Goal: Task Accomplishment & Management: Use online tool/utility

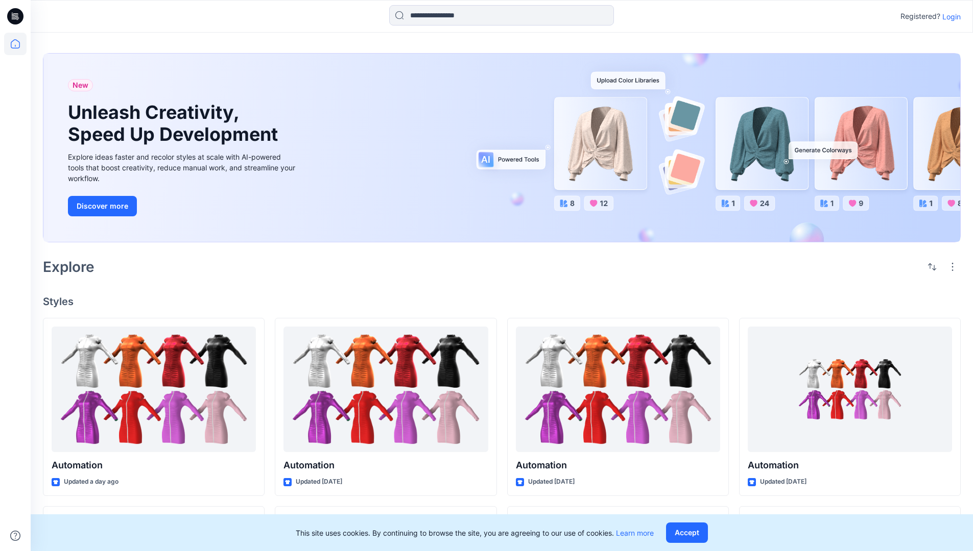
click at [949, 16] on p "Login" at bounding box center [951, 16] width 18 height 11
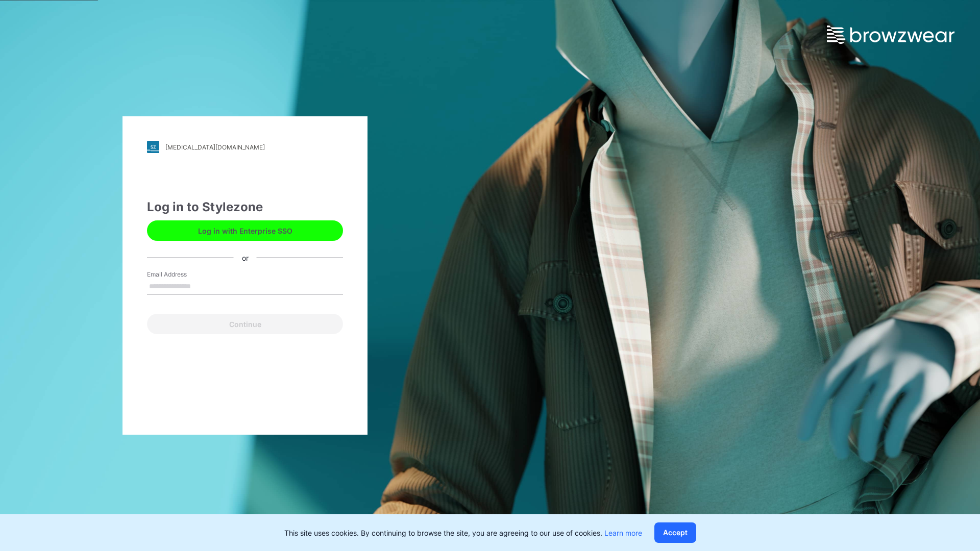
click at [202, 286] on input "Email Address" at bounding box center [245, 286] width 196 height 15
type input "**********"
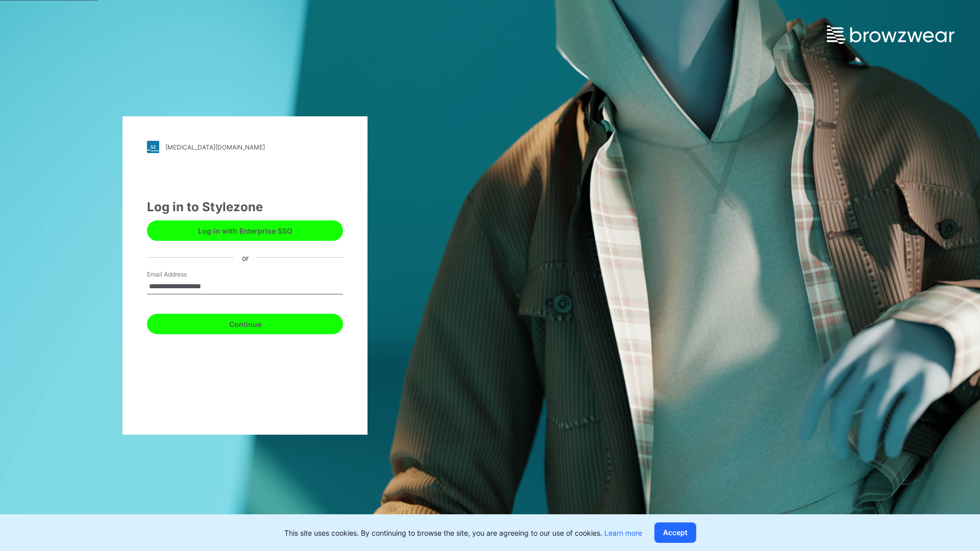
click at [256, 323] on button "Continue" at bounding box center [245, 324] width 196 height 20
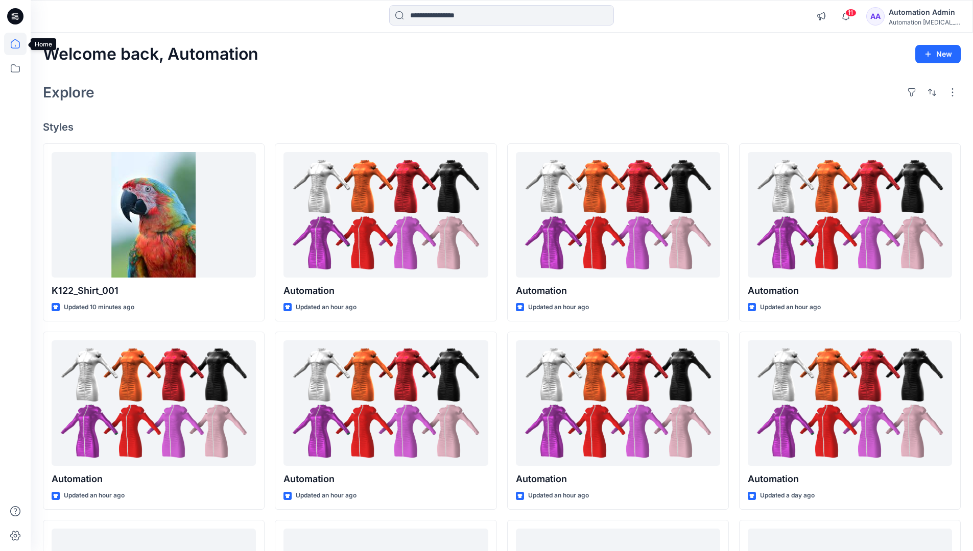
click at [19, 44] on icon at bounding box center [15, 43] width 9 height 9
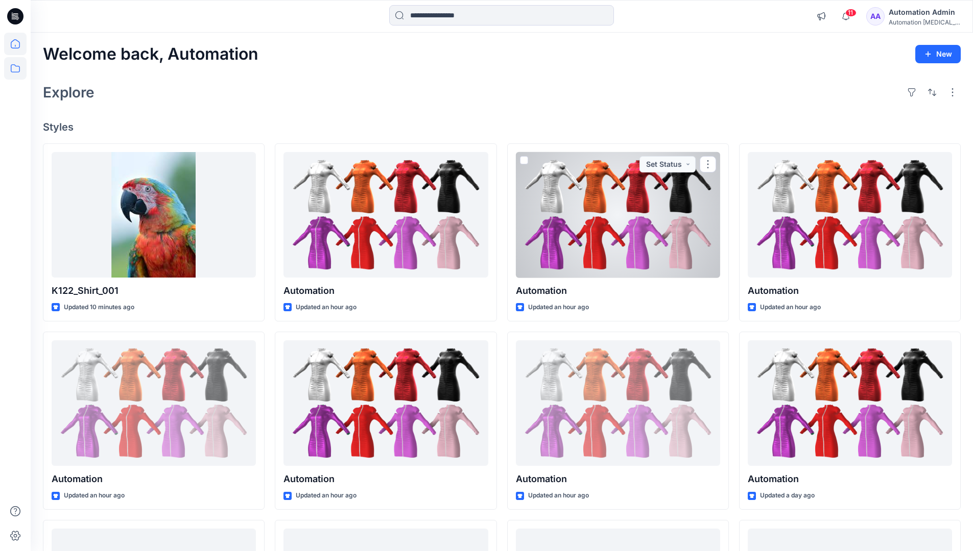
click at [16, 71] on icon at bounding box center [15, 68] width 22 height 22
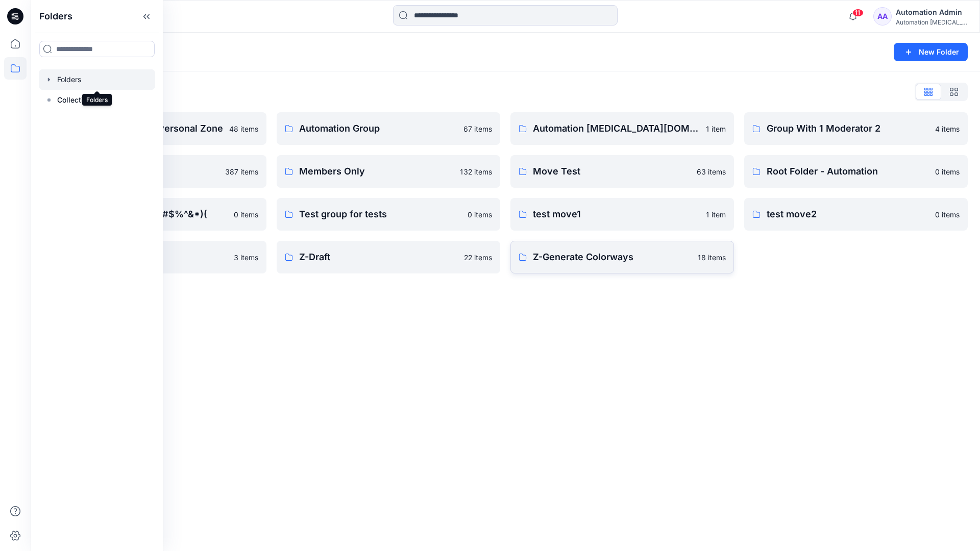
click at [643, 256] on p "Z-Generate Colorways" at bounding box center [612, 257] width 159 height 14
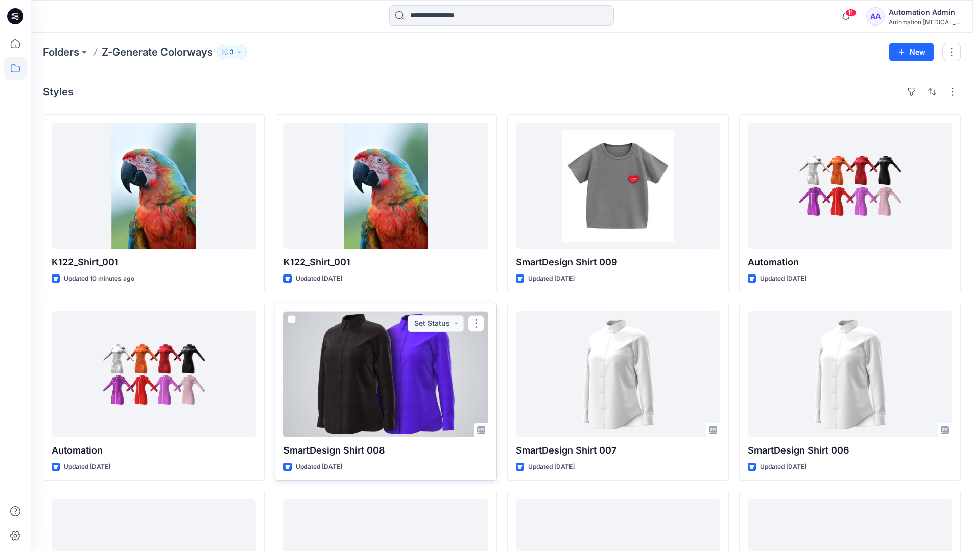
click at [295, 317] on span at bounding box center [291, 320] width 8 height 8
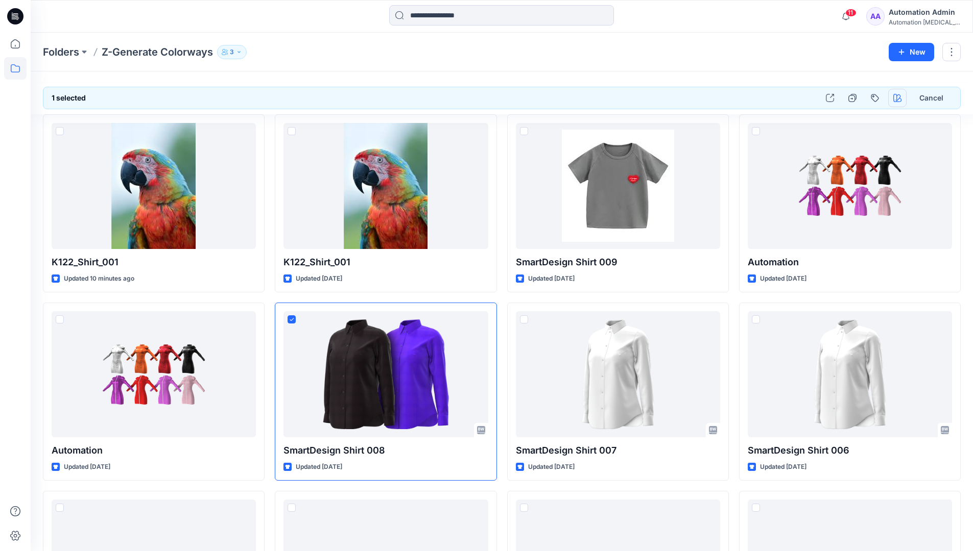
click at [897, 99] on icon "button" at bounding box center [897, 98] width 8 height 8
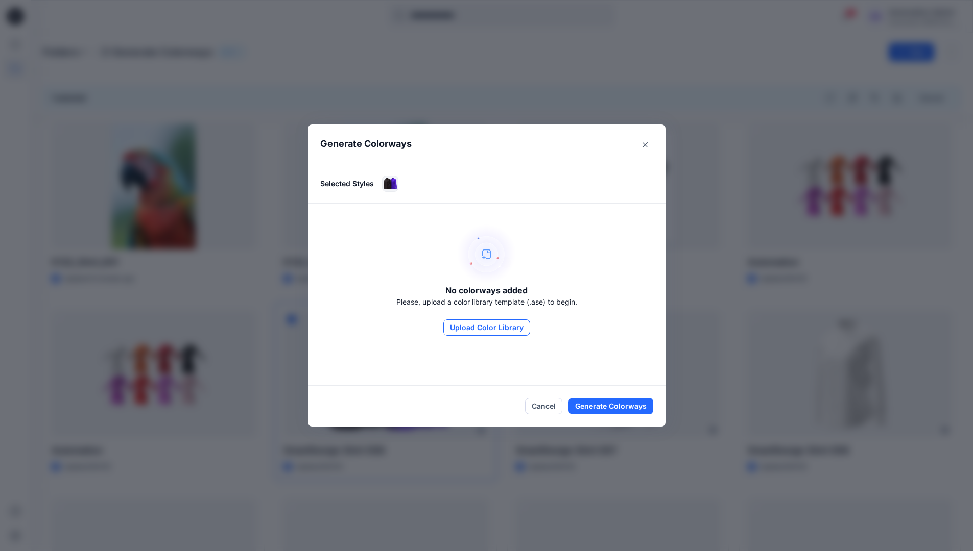
click at [502, 328] on button "Upload Color Library" at bounding box center [486, 328] width 87 height 16
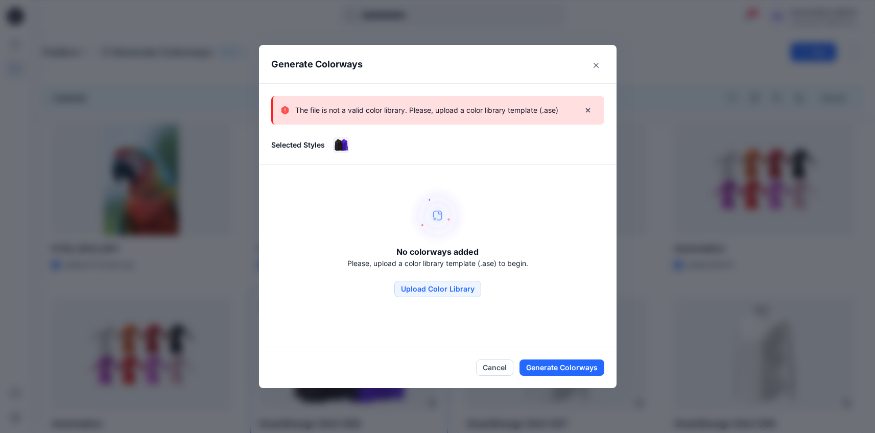
click at [506, 115] on p "The file is not a valid color library. Please, upload a color library template …" at bounding box center [426, 110] width 263 height 12
click at [598, 63] on icon "Close" at bounding box center [595, 65] width 5 height 5
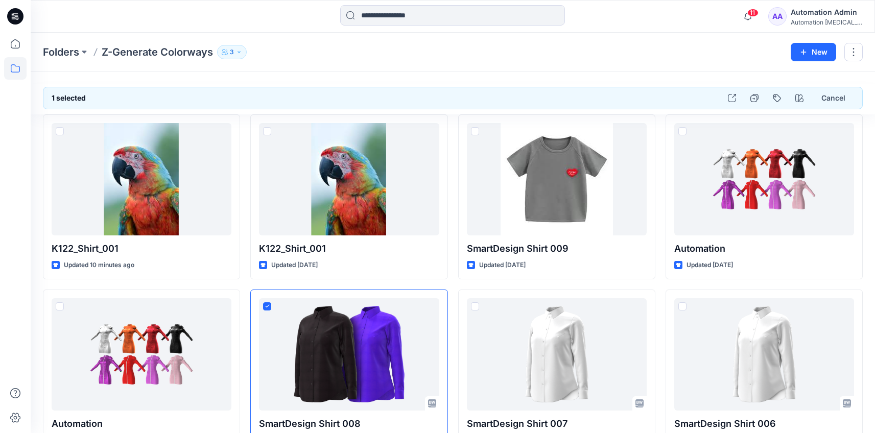
click at [816, 18] on div "Automation [MEDICAL_DATA]..." at bounding box center [825, 22] width 71 height 8
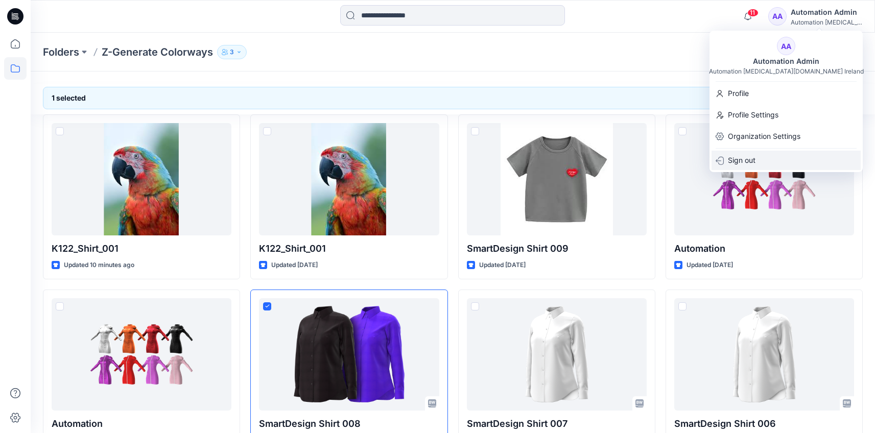
click at [778, 161] on div "Sign out" at bounding box center [785, 160] width 149 height 19
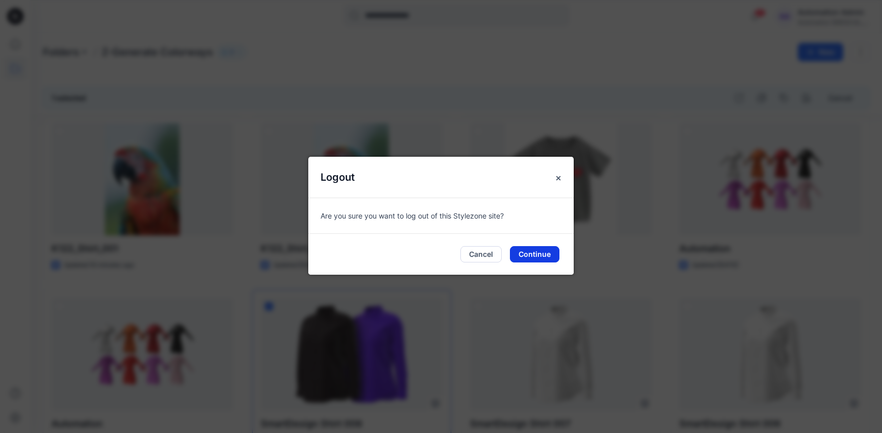
click at [550, 253] on button "Continue" at bounding box center [535, 254] width 50 height 16
